Goal: Navigation & Orientation: Find specific page/section

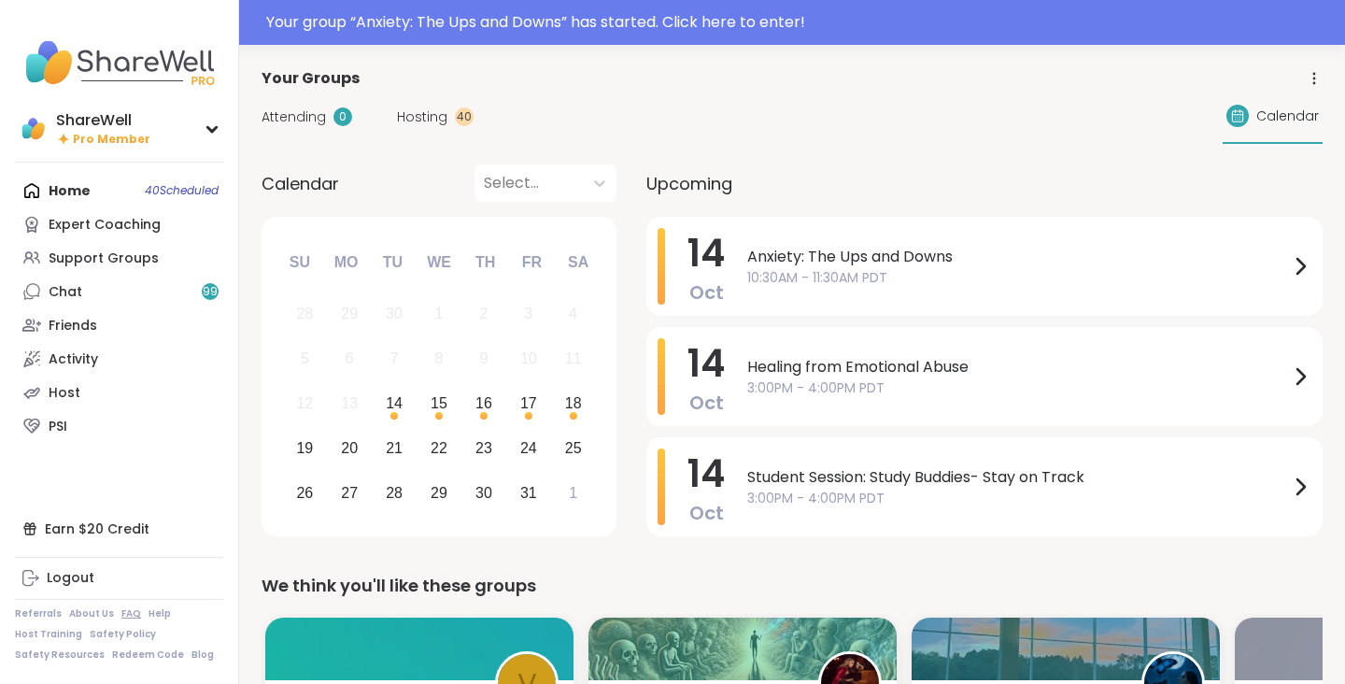
click at [125, 609] on link "FAQ" at bounding box center [131, 613] width 20 height 13
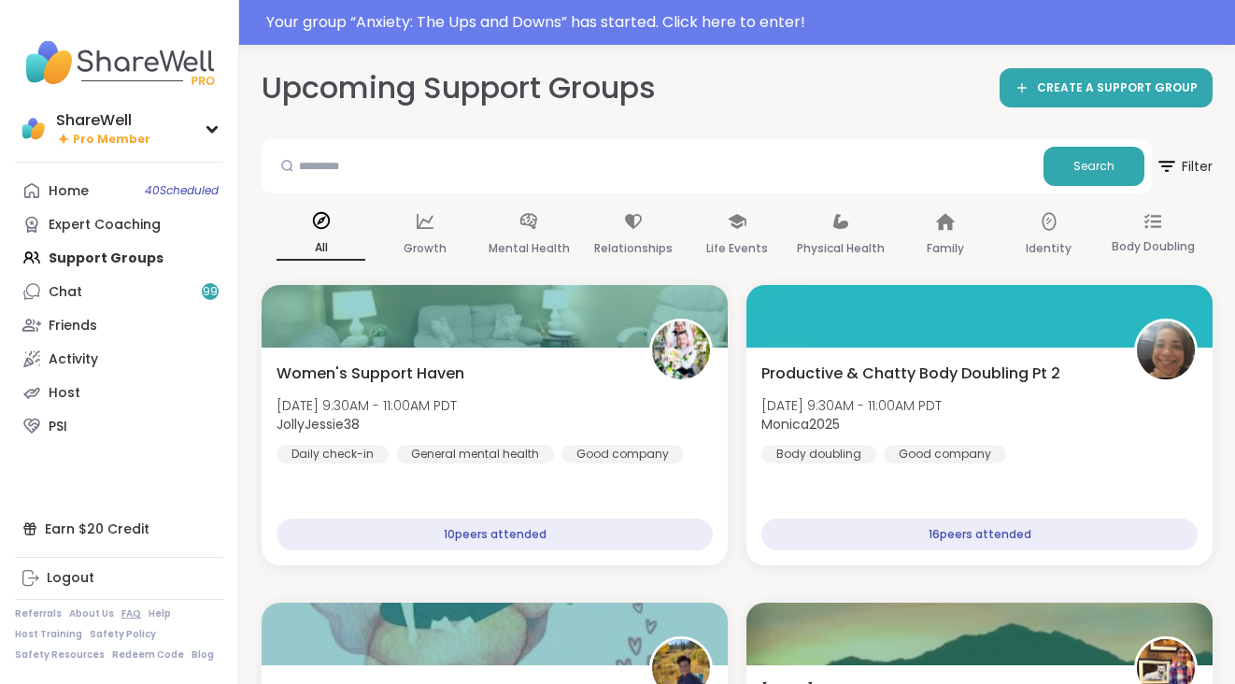
click at [125, 613] on link "FAQ" at bounding box center [131, 613] width 20 height 13
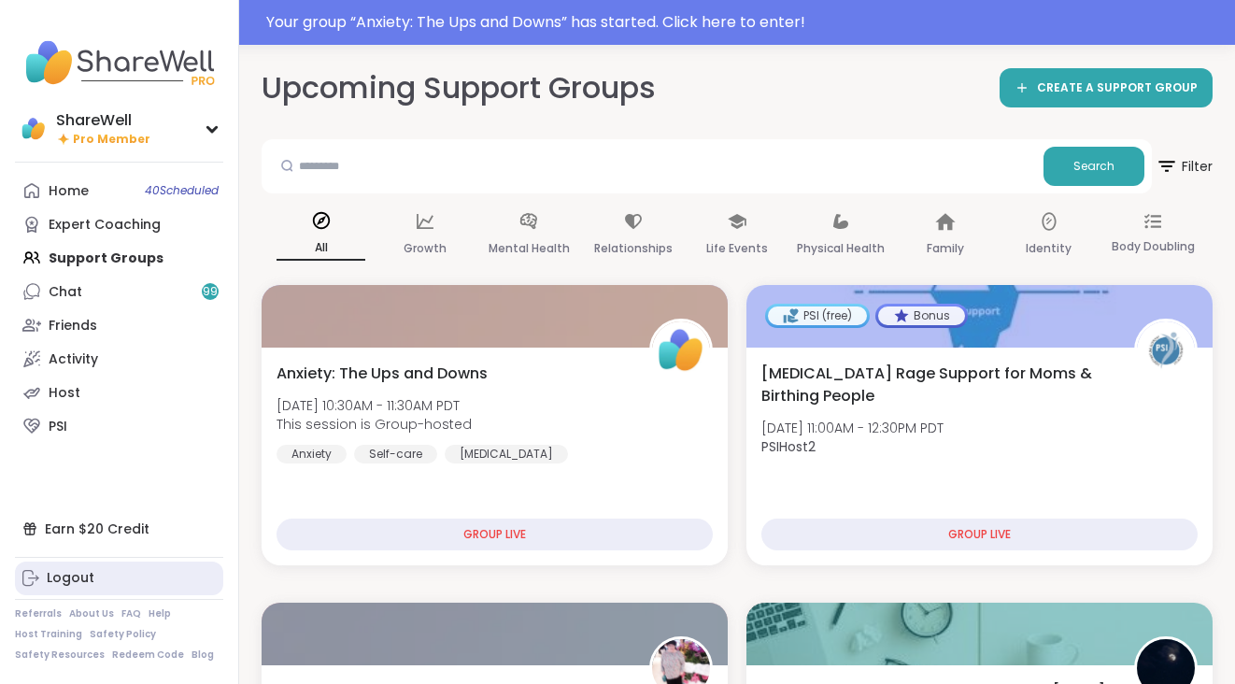
click at [85, 581] on div "Logout" at bounding box center [71, 578] width 48 height 19
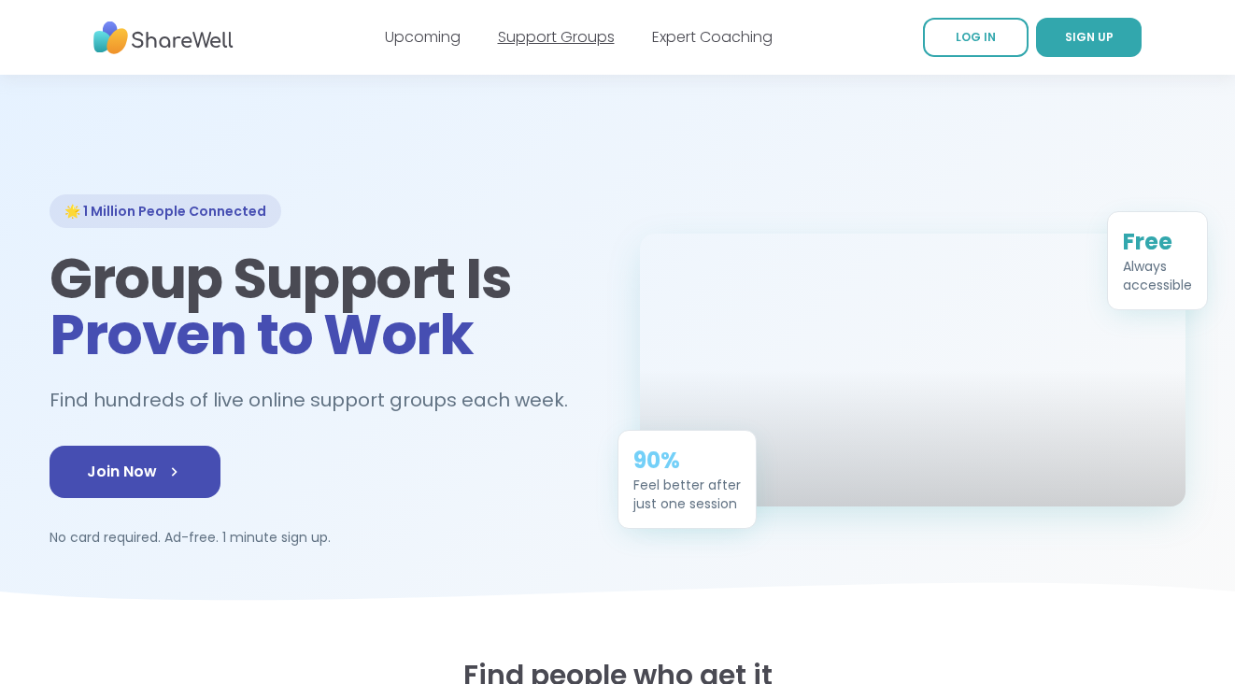
click at [533, 32] on link "Support Groups" at bounding box center [556, 36] width 117 height 21
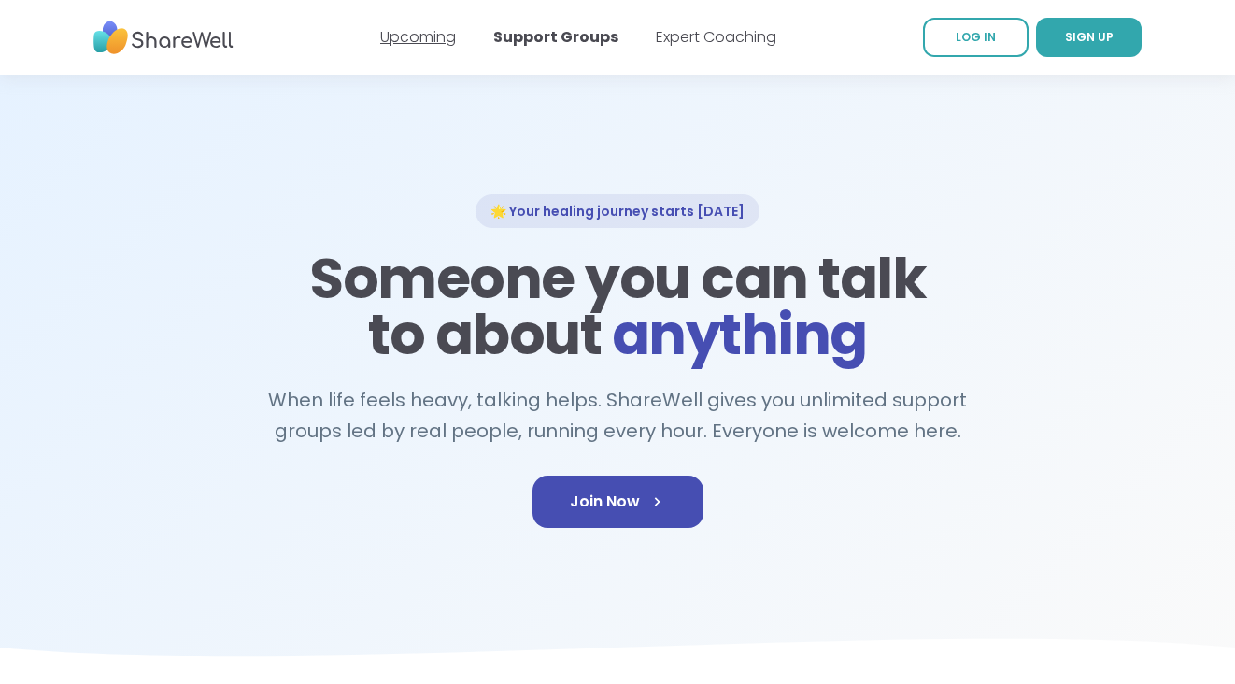
click at [422, 45] on link "Upcoming" at bounding box center [418, 36] width 76 height 21
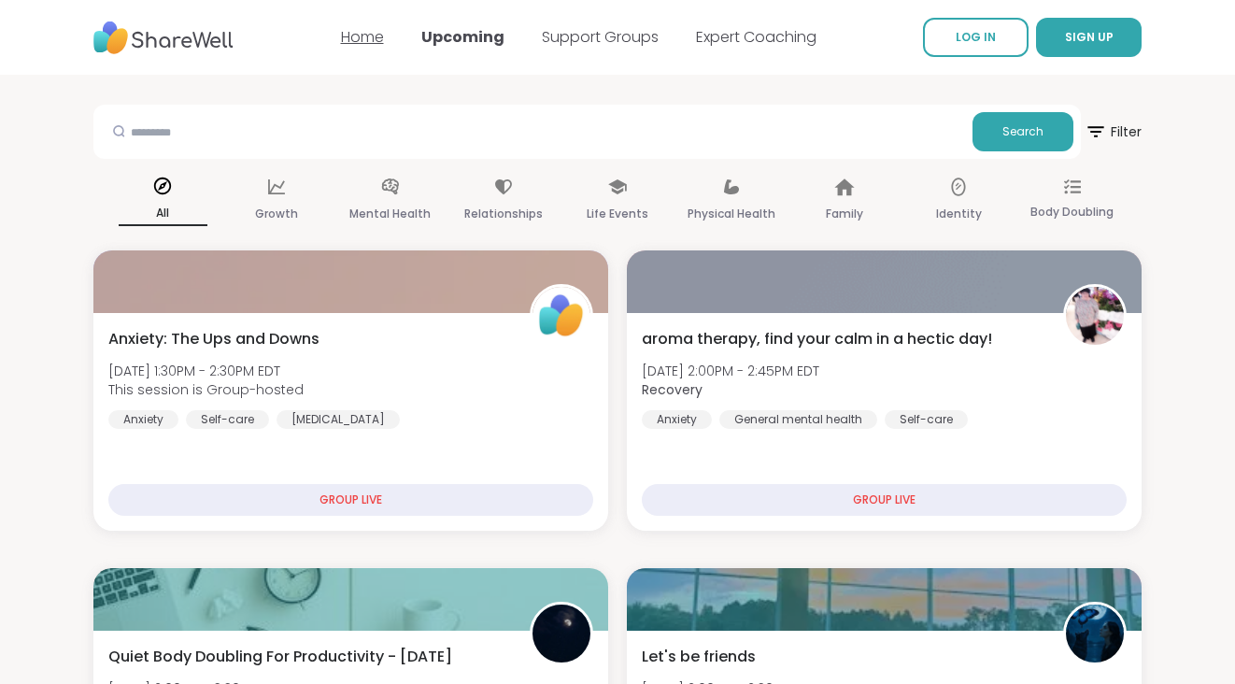
click at [370, 35] on link "Home" at bounding box center [362, 36] width 43 height 21
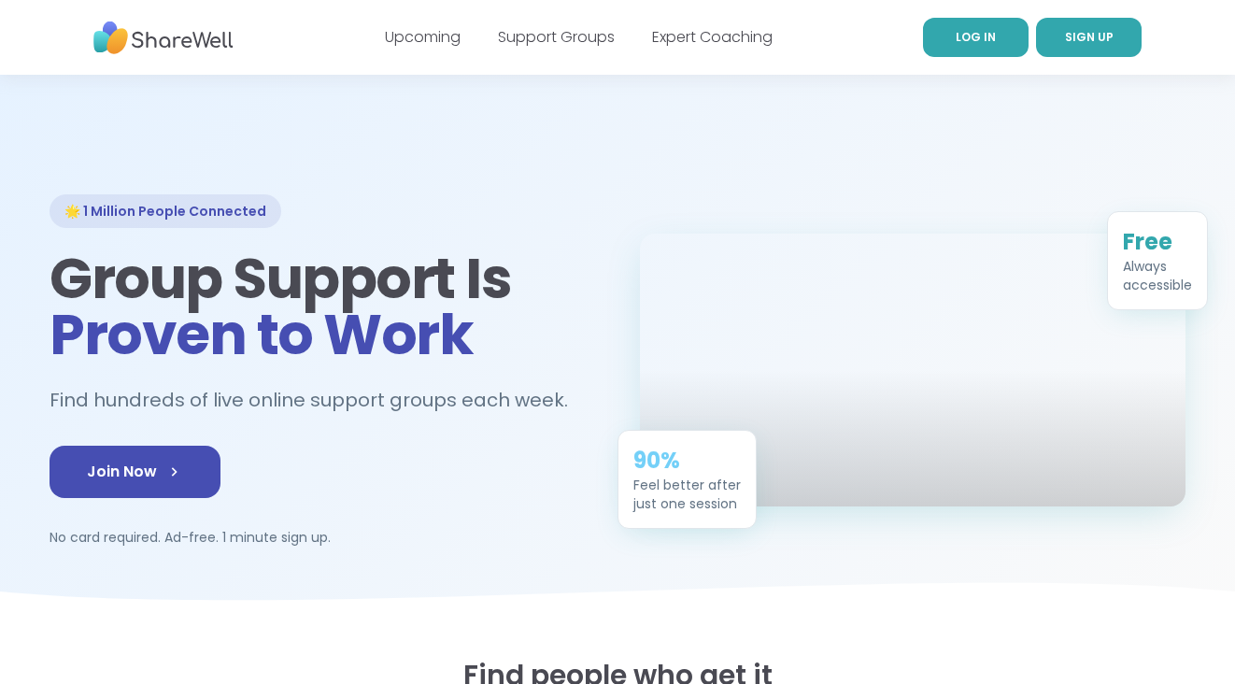
click at [994, 38] on link "LOG IN" at bounding box center [976, 37] width 106 height 39
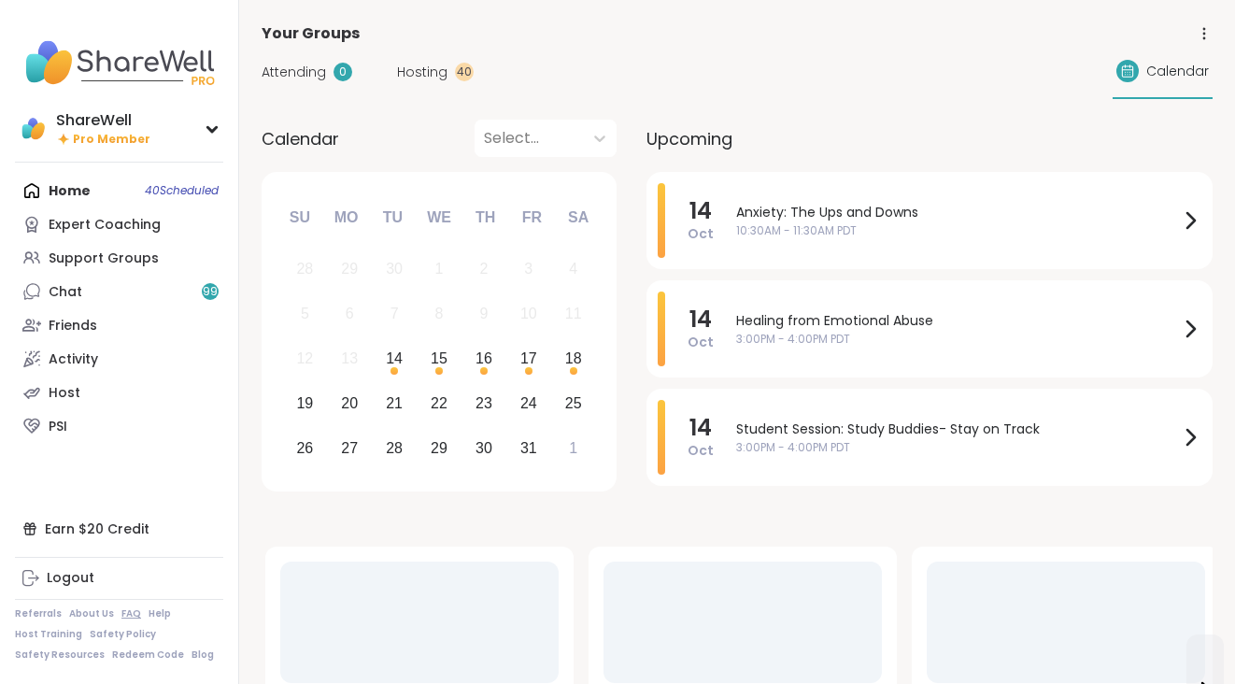
click at [121, 615] on link "FAQ" at bounding box center [131, 613] width 20 height 13
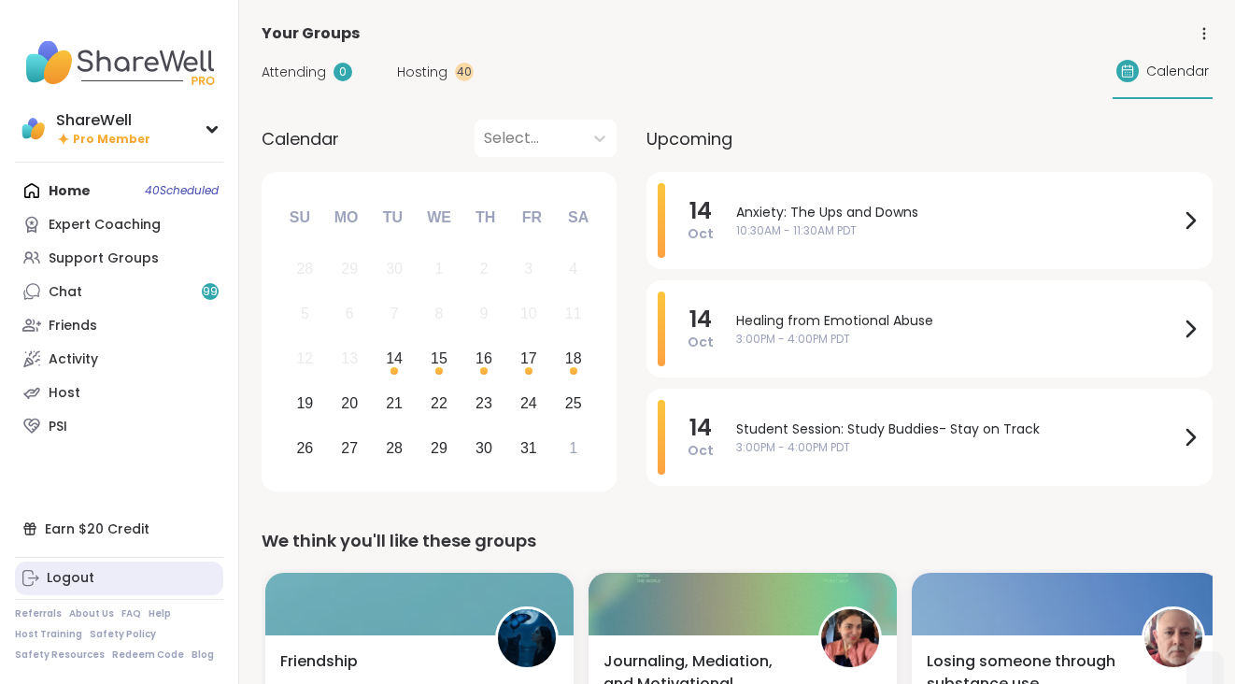
click at [91, 571] on div "Logout" at bounding box center [71, 578] width 48 height 19
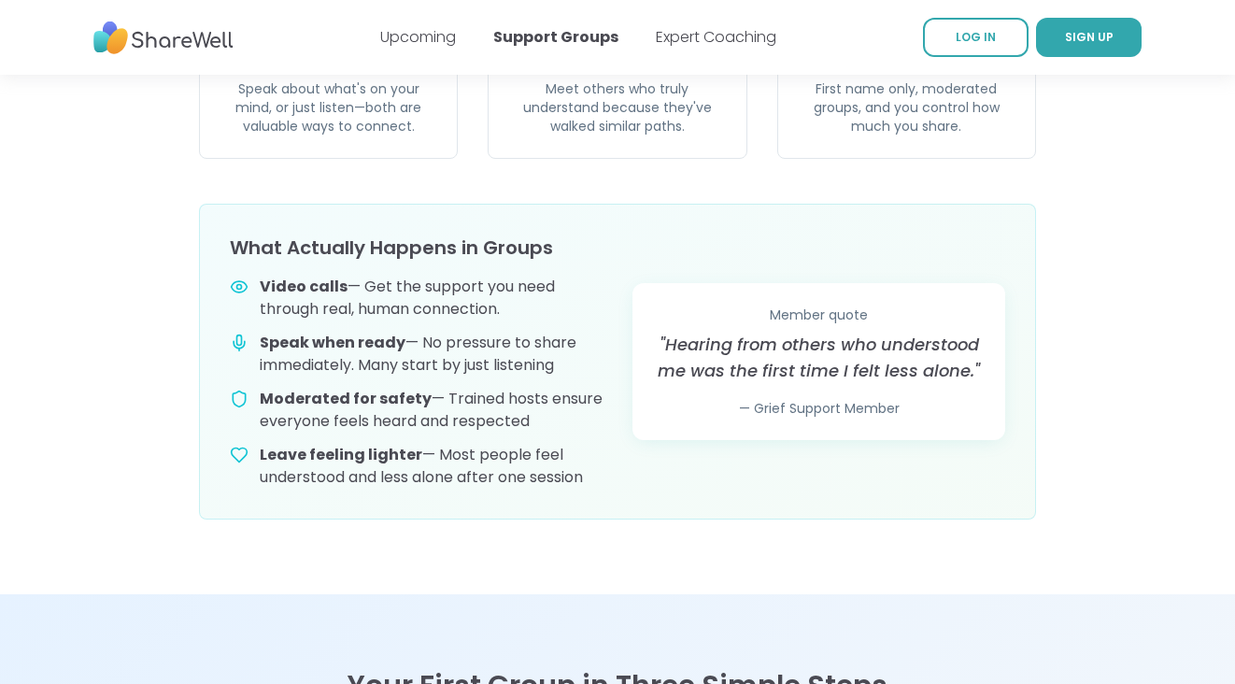
scroll to position [921, 0]
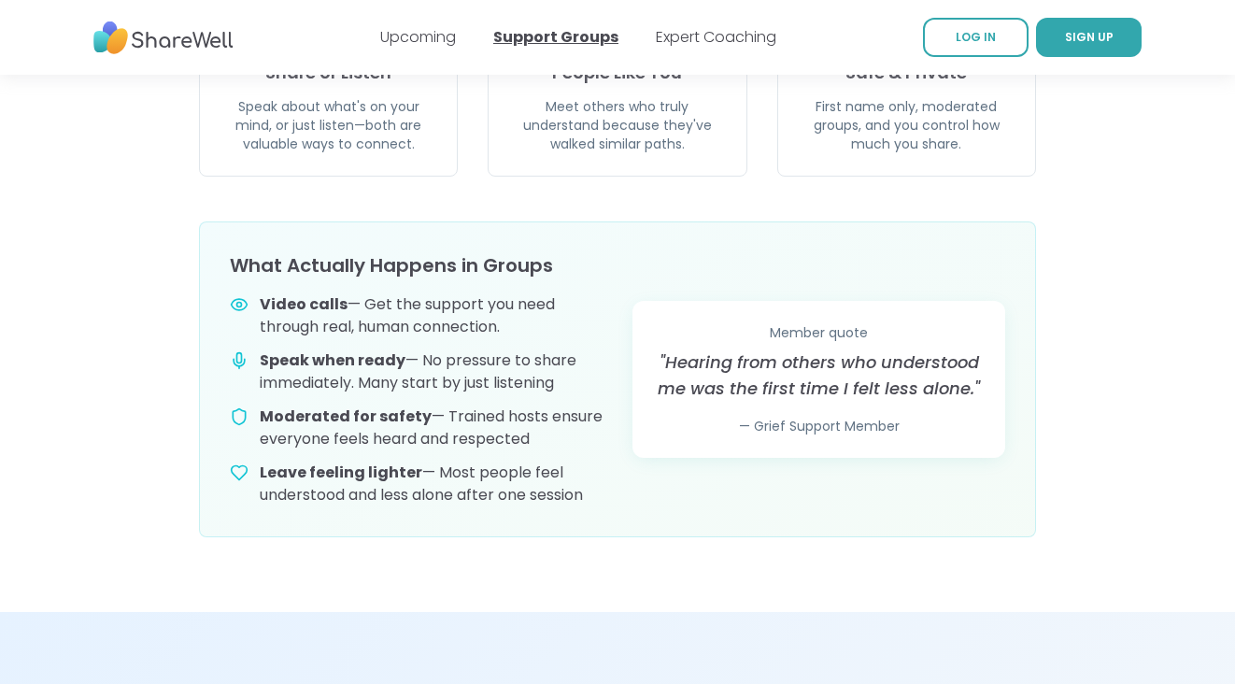
click at [575, 42] on link "Support Groups" at bounding box center [555, 36] width 125 height 21
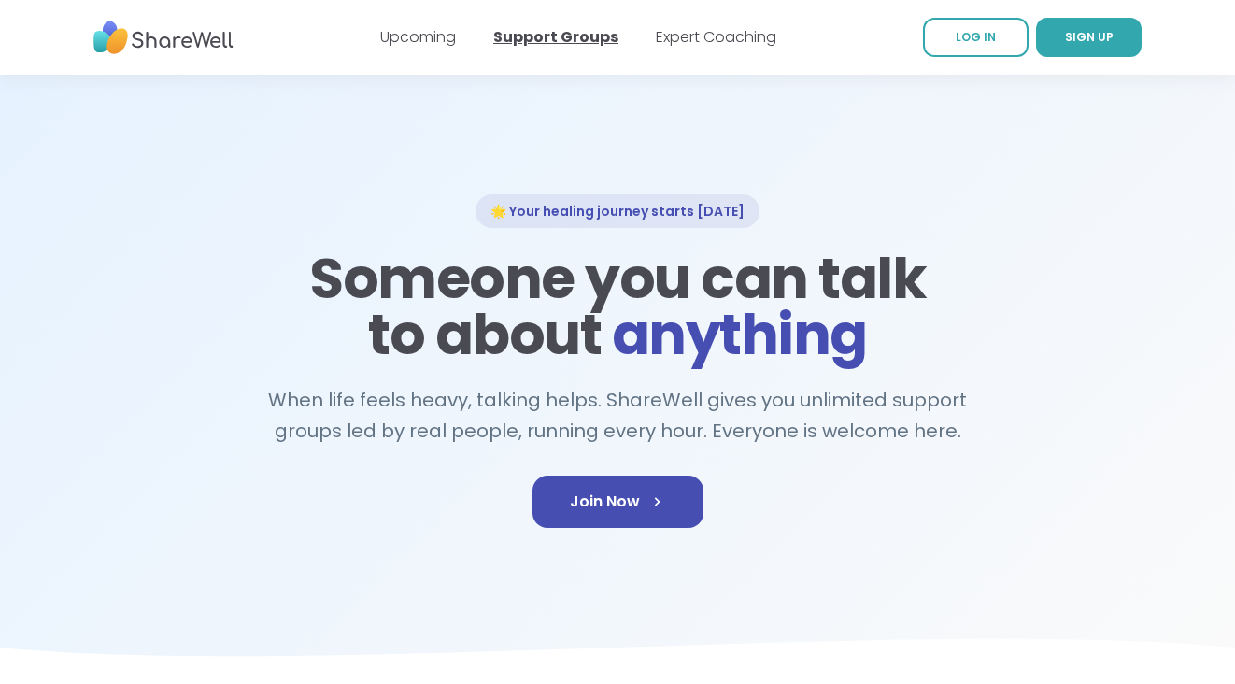
click at [575, 42] on link "Support Groups" at bounding box center [555, 36] width 125 height 21
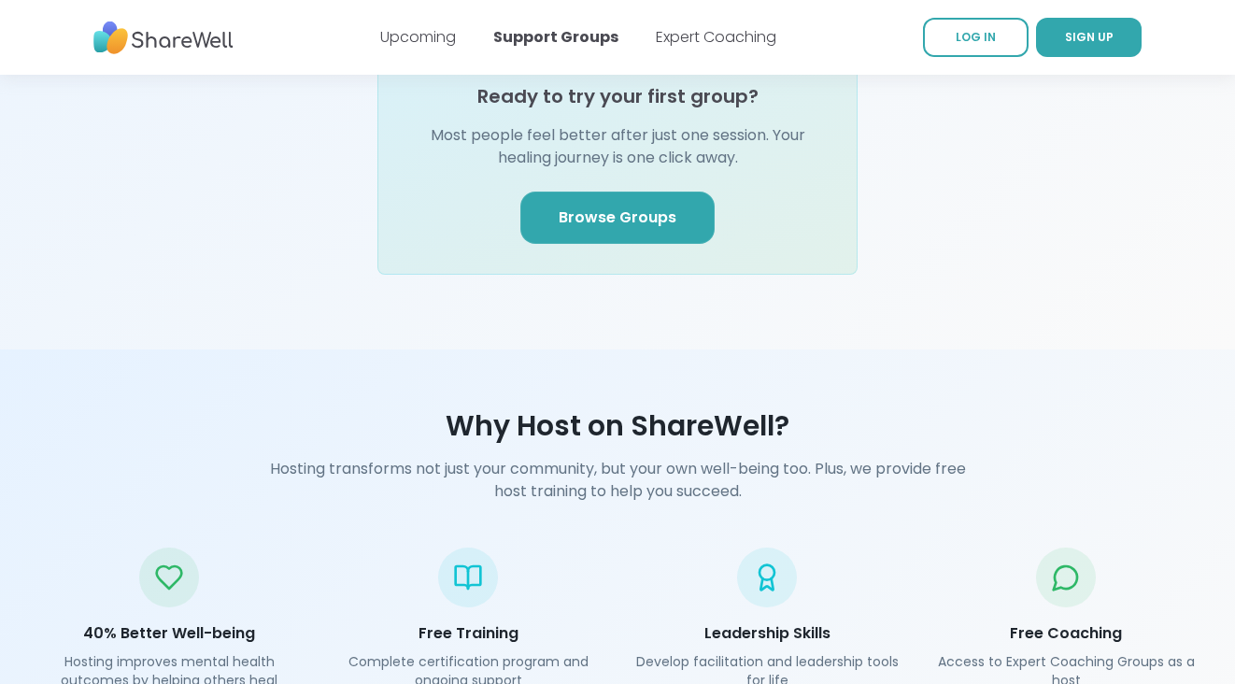
scroll to position [2371, 0]
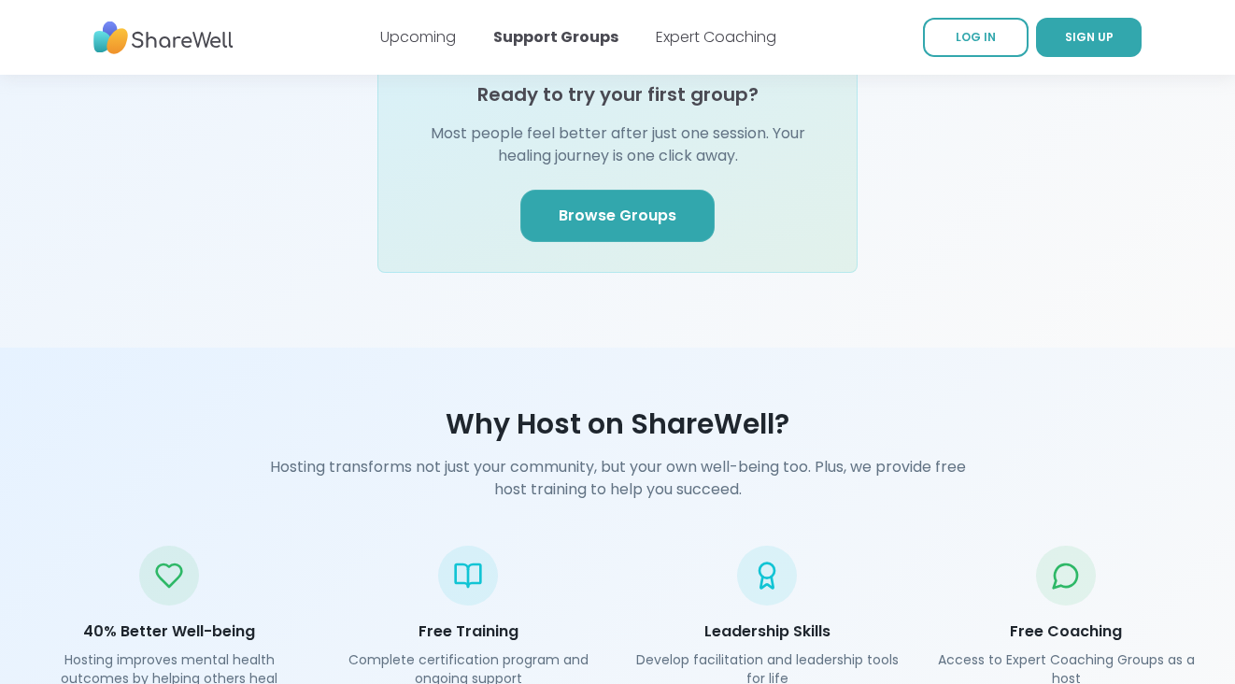
click at [648, 202] on link "Browse Groups" at bounding box center [617, 216] width 194 height 52
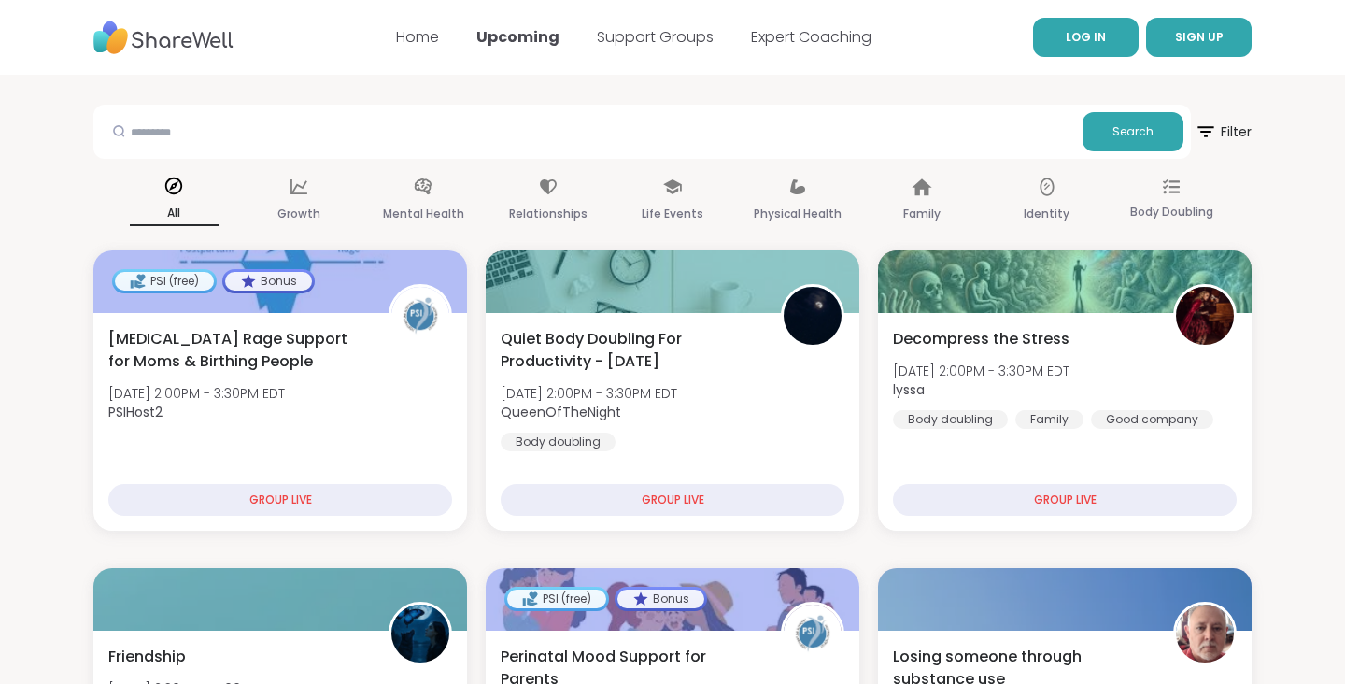
click at [1059, 40] on link "LOG IN" at bounding box center [1086, 37] width 106 height 39
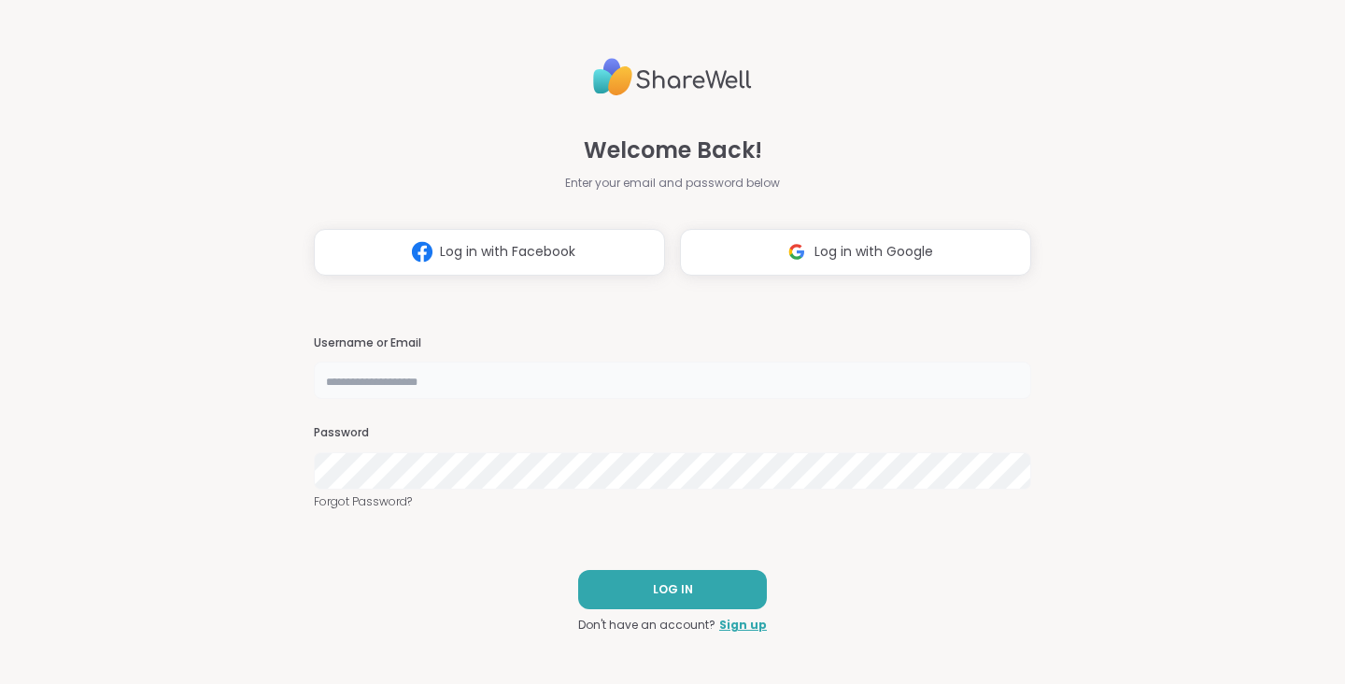
type input "**********"
click at [644, 578] on button "LOG IN" at bounding box center [672, 589] width 189 height 39
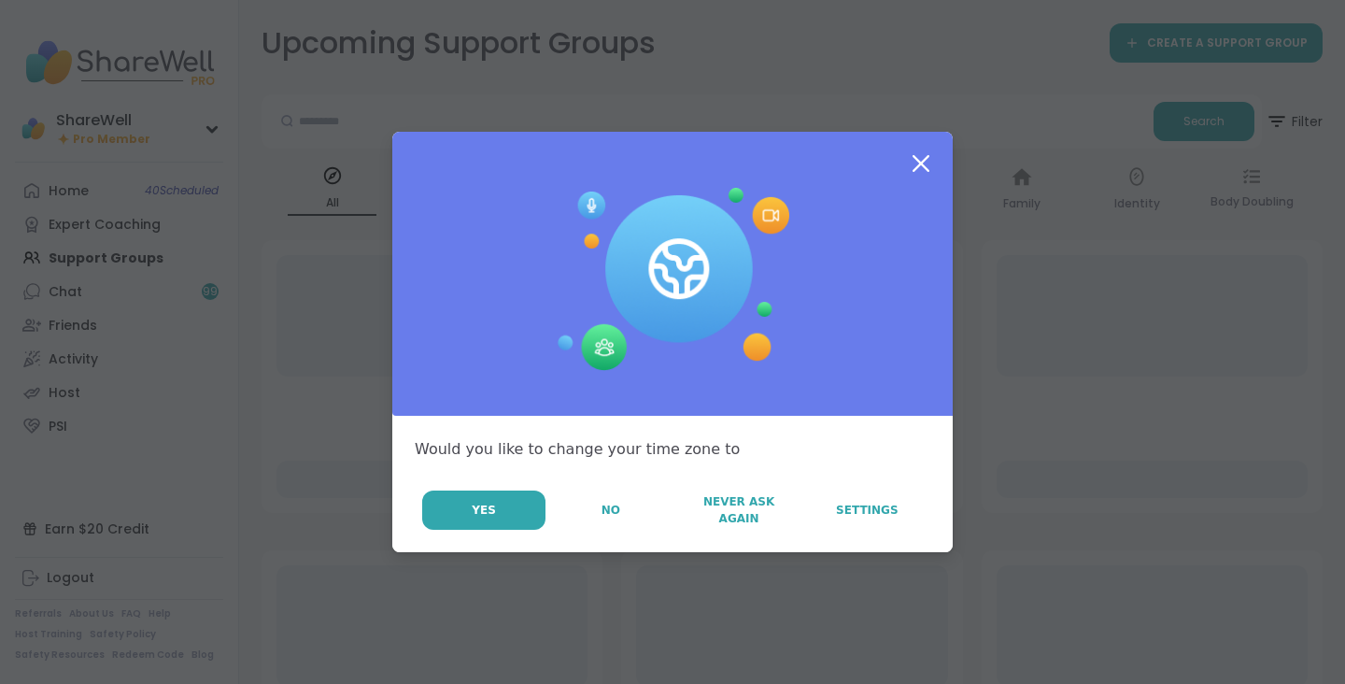
click at [922, 161] on icon at bounding box center [921, 164] width 34 height 34
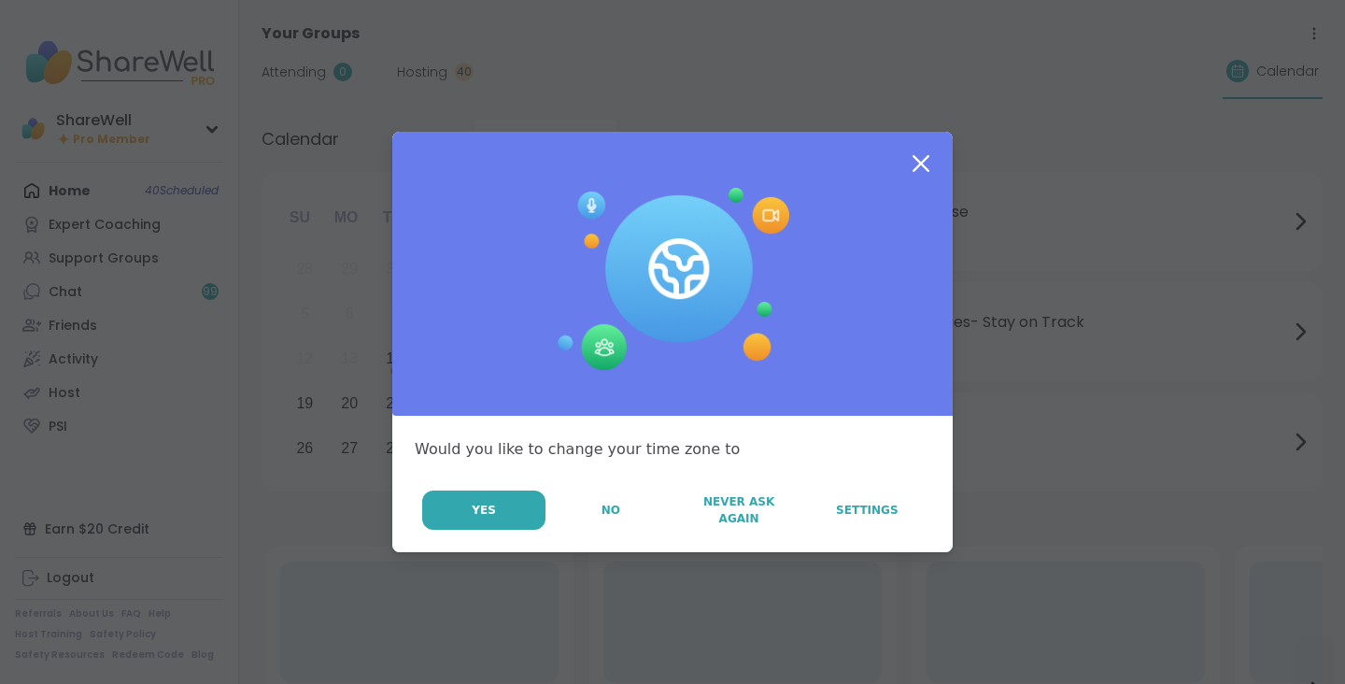
click at [927, 171] on icon at bounding box center [921, 164] width 34 height 34
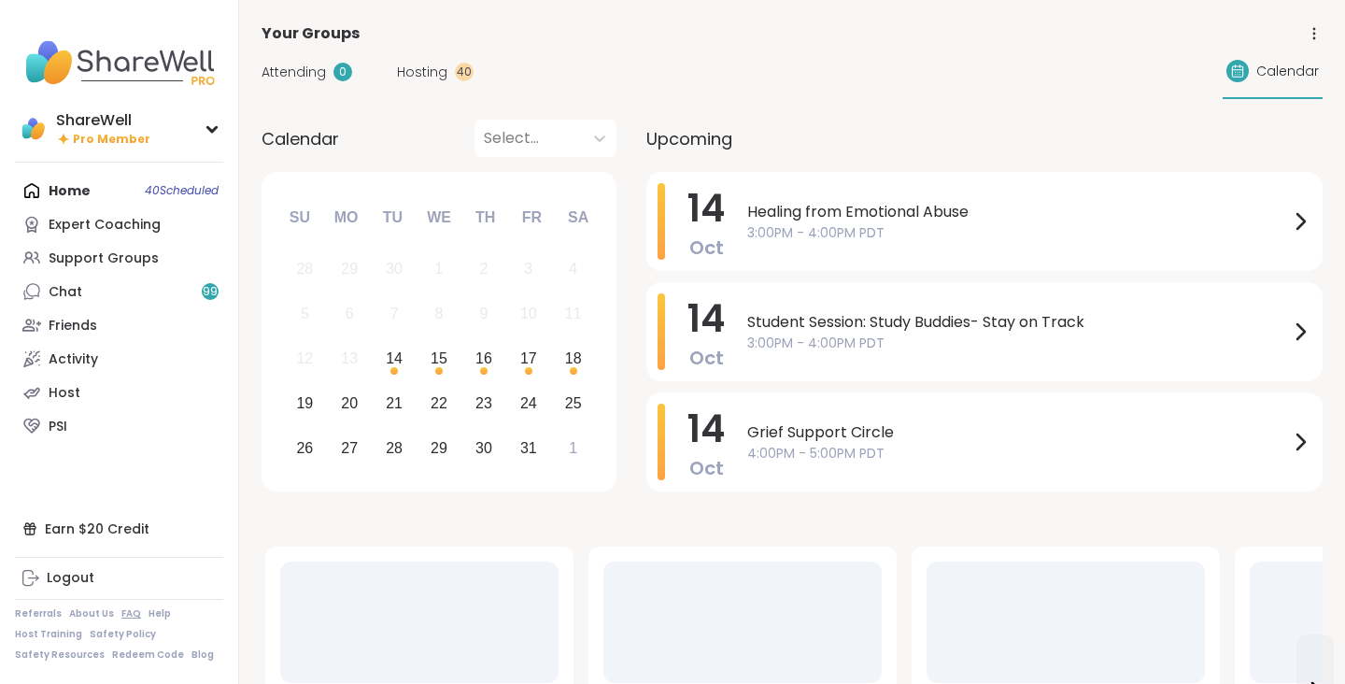
click at [122, 614] on link "FAQ" at bounding box center [131, 613] width 20 height 13
